Goal: Information Seeking & Learning: Check status

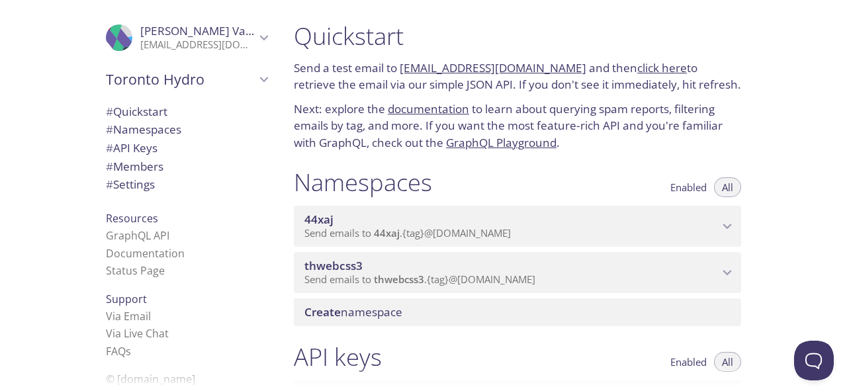
click at [414, 273] on span "thwebcss3" at bounding box center [399, 279] width 50 height 13
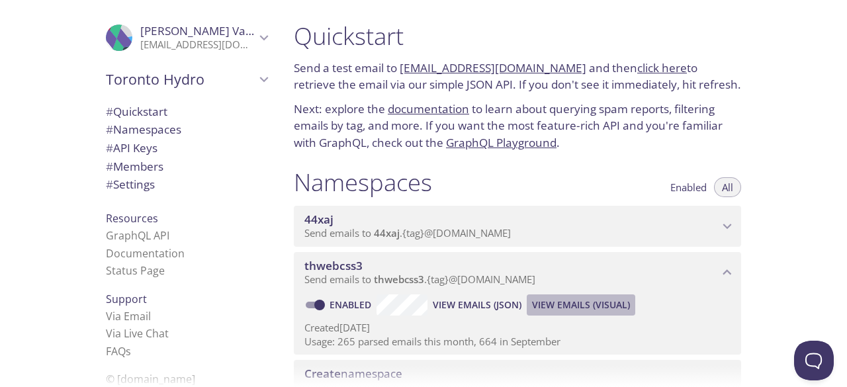
click at [588, 304] on span "View Emails (Visual)" at bounding box center [581, 305] width 98 height 16
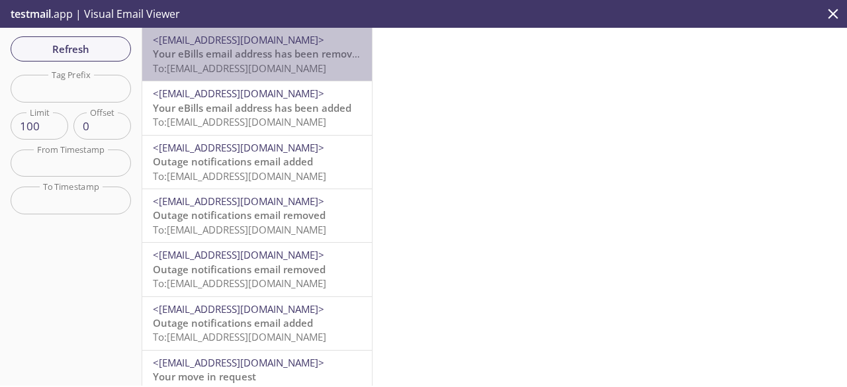
click at [270, 58] on span "Your eBills email address has been removed" at bounding box center [258, 53] width 211 height 13
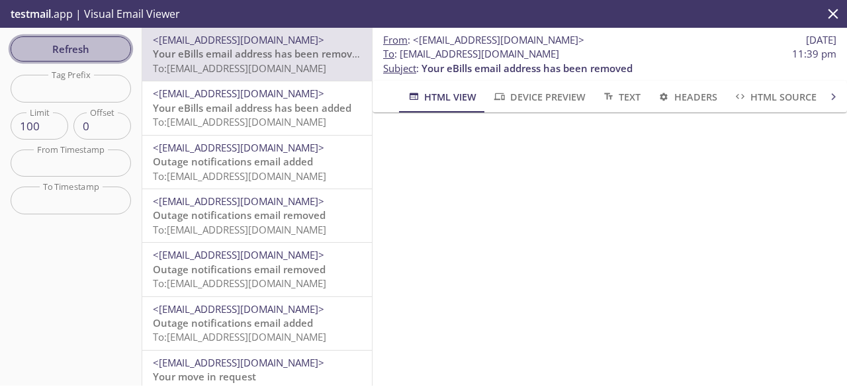
click at [52, 41] on span "Refresh" at bounding box center [70, 48] width 99 height 17
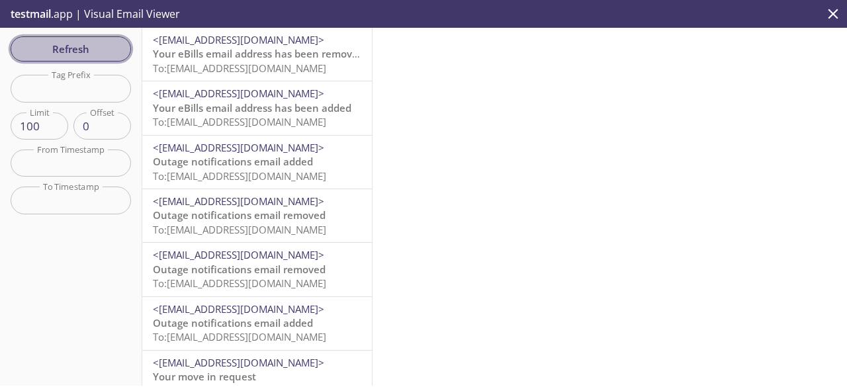
click at [52, 41] on span "Refresh" at bounding box center [70, 48] width 99 height 17
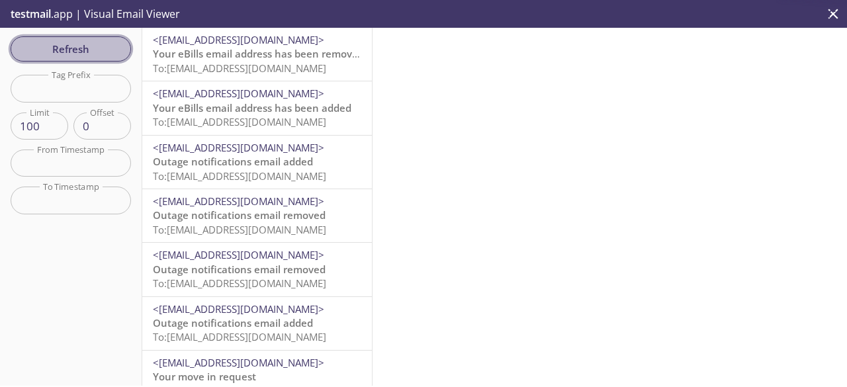
click at [52, 41] on span "Refresh" at bounding box center [70, 48] width 99 height 17
click at [65, 47] on span "Refresh" at bounding box center [70, 48] width 99 height 17
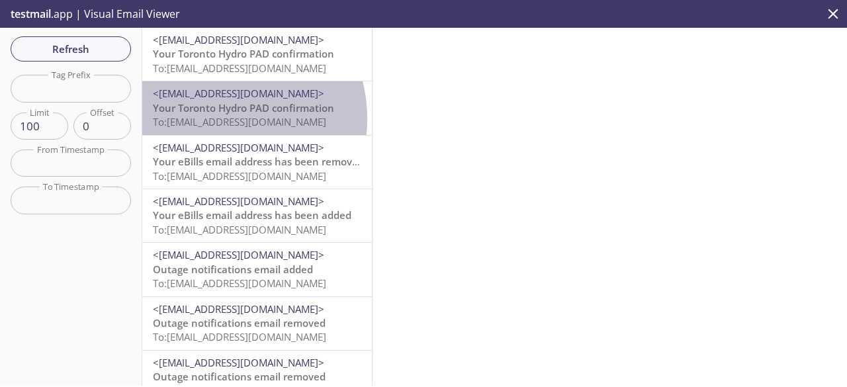
click at [214, 118] on span "To: [EMAIL_ADDRESS][DOMAIN_NAME]" at bounding box center [239, 121] width 173 height 13
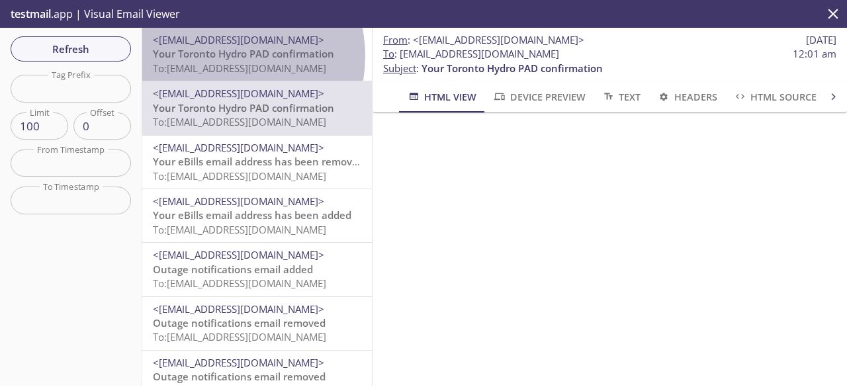
click at [221, 56] on span "Your Toronto Hydro PAD confirmation" at bounding box center [243, 53] width 181 height 13
